Goal: Information Seeking & Learning: Learn about a topic

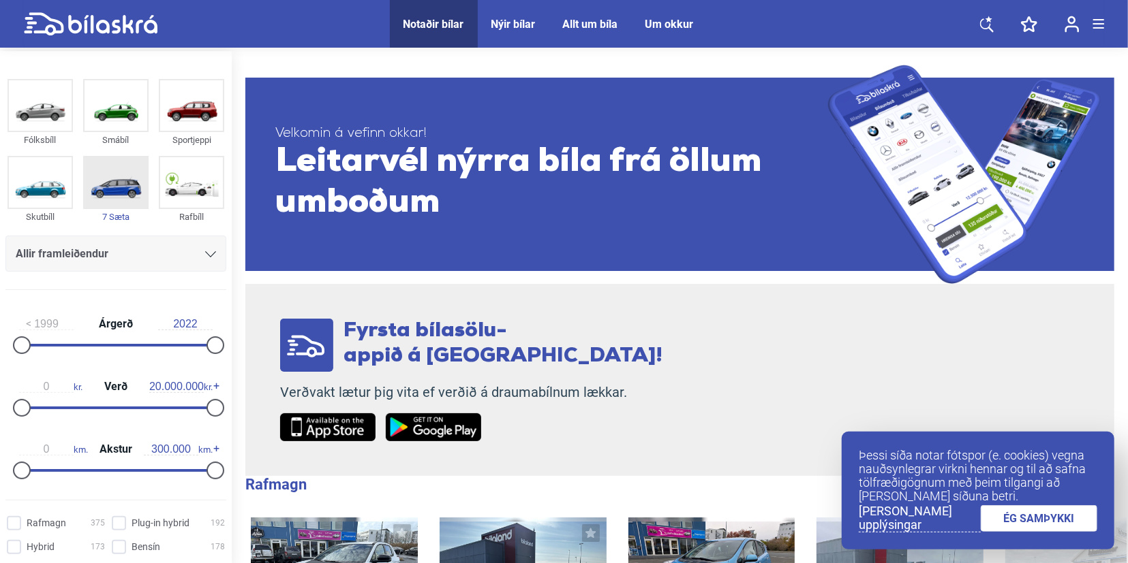
click at [133, 179] on img at bounding box center [115, 182] width 63 height 50
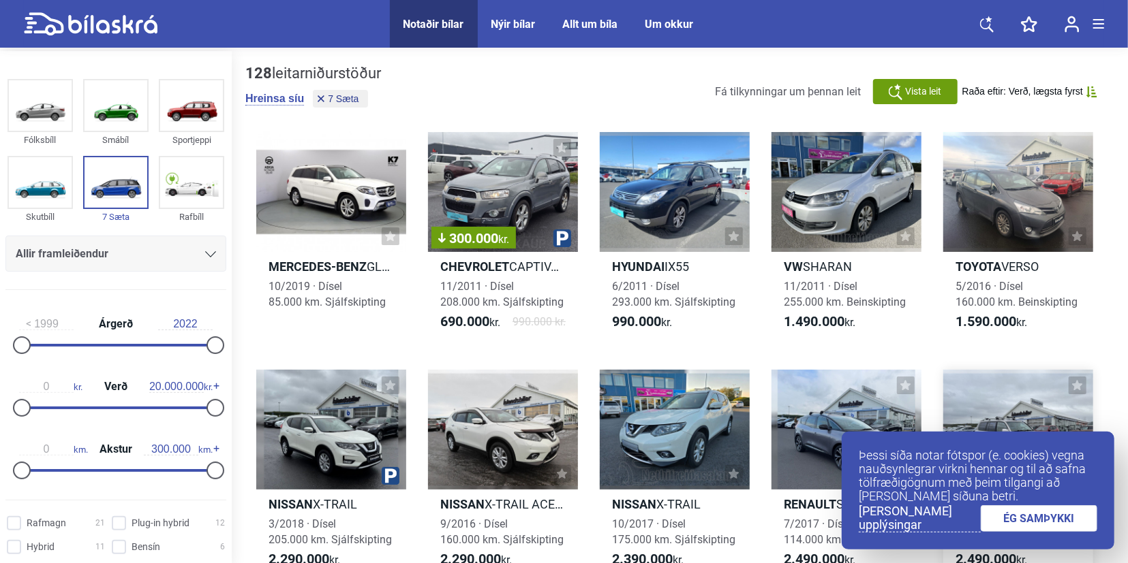
drag, startPoint x: 1035, startPoint y: 525, endPoint x: 1025, endPoint y: 520, distance: 11.0
click at [1034, 525] on link "ÉG SAMÞYKKI" at bounding box center [1038, 519] width 117 height 27
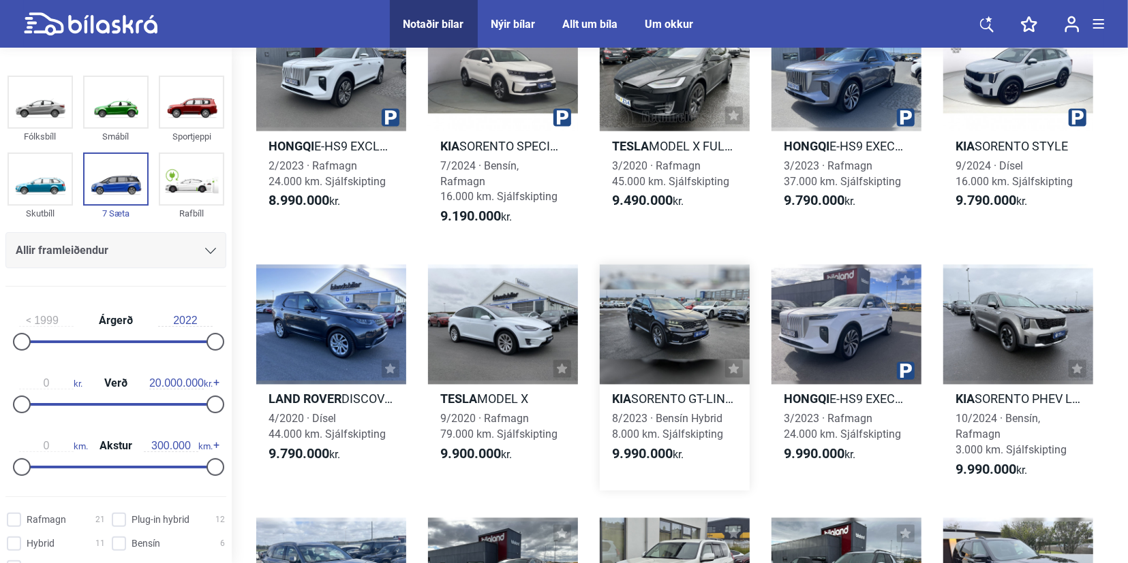
scroll to position [5101, 0]
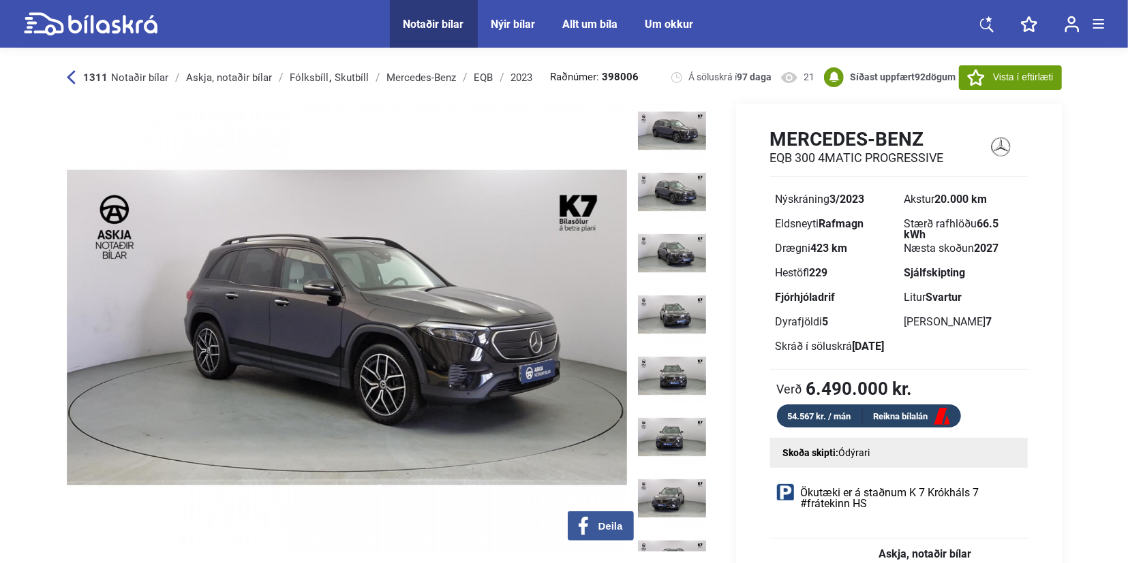
click at [452, 335] on img at bounding box center [347, 328] width 560 height 448
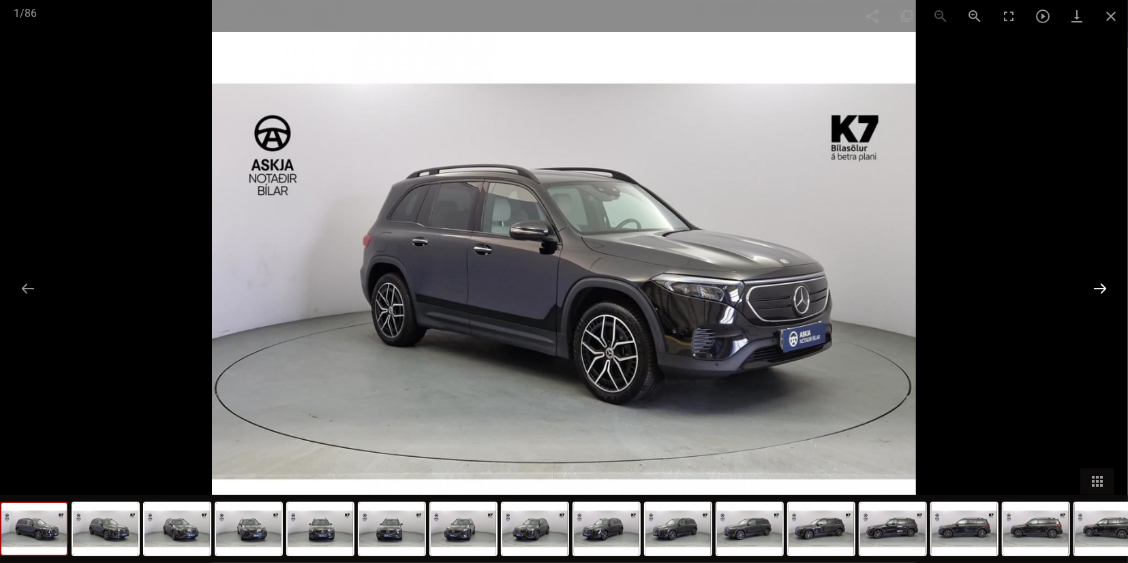
click at [1095, 286] on button at bounding box center [1099, 288] width 29 height 27
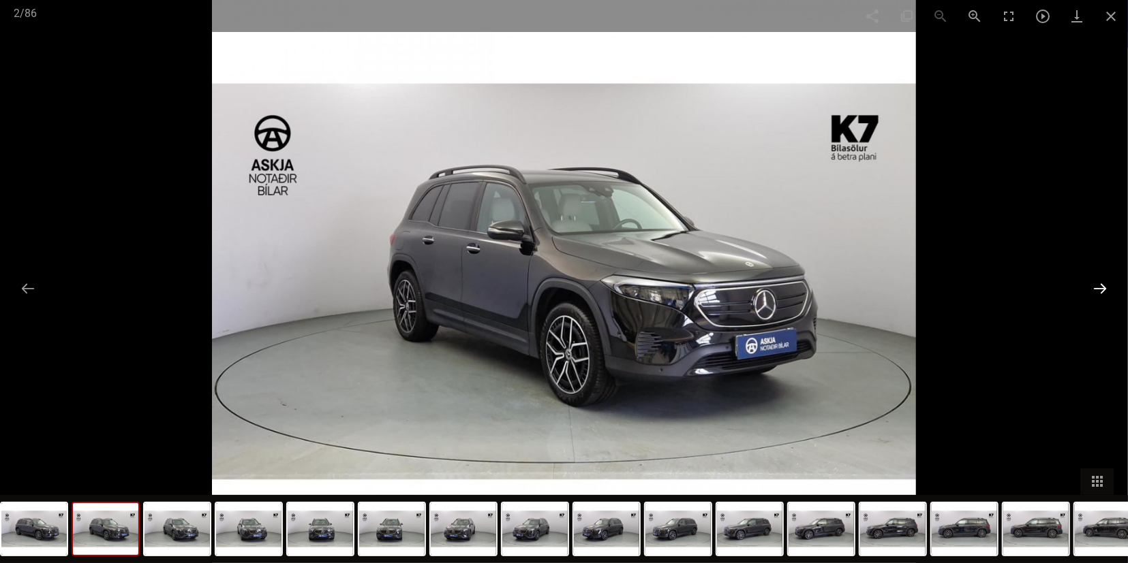
click at [1096, 285] on button at bounding box center [1099, 288] width 29 height 27
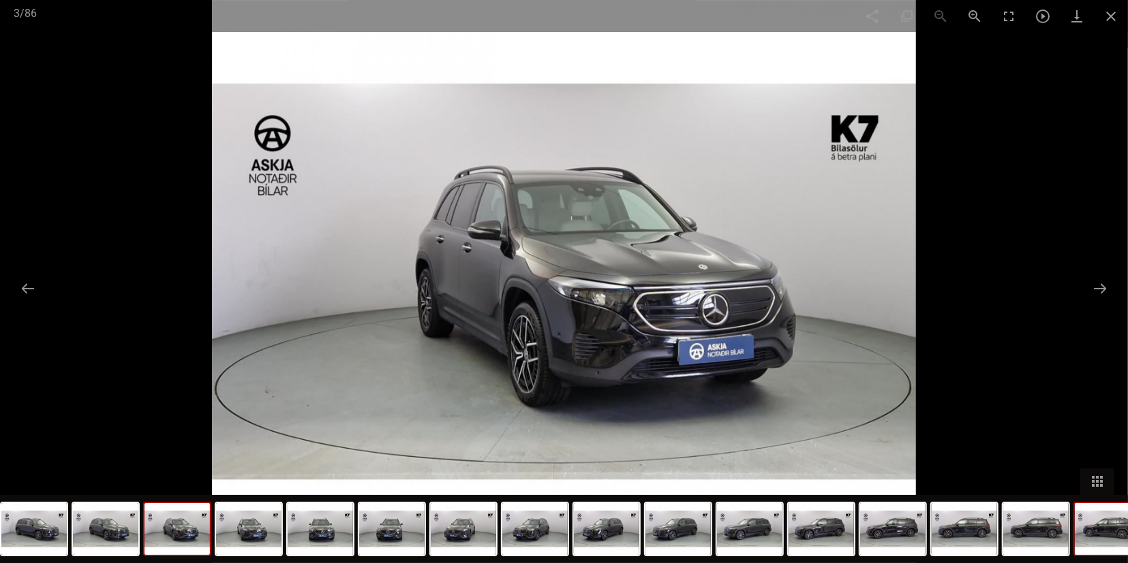
scroll to position [283, 0]
click at [1093, 532] on img at bounding box center [1106, 529] width 65 height 52
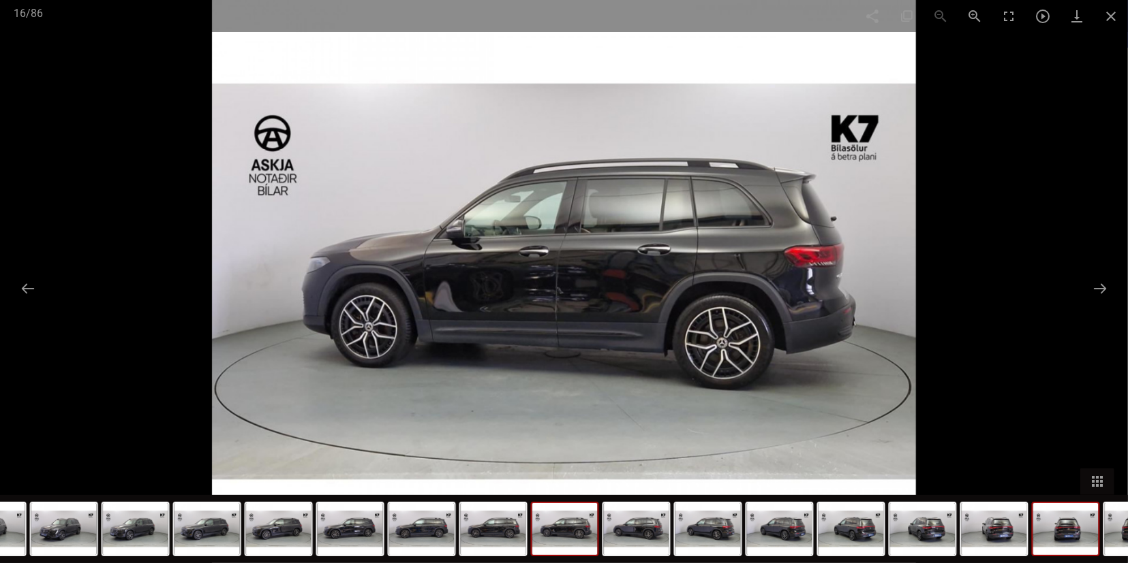
click at [1071, 542] on img at bounding box center [1065, 529] width 65 height 52
